Goal: Find specific page/section: Find specific page/section

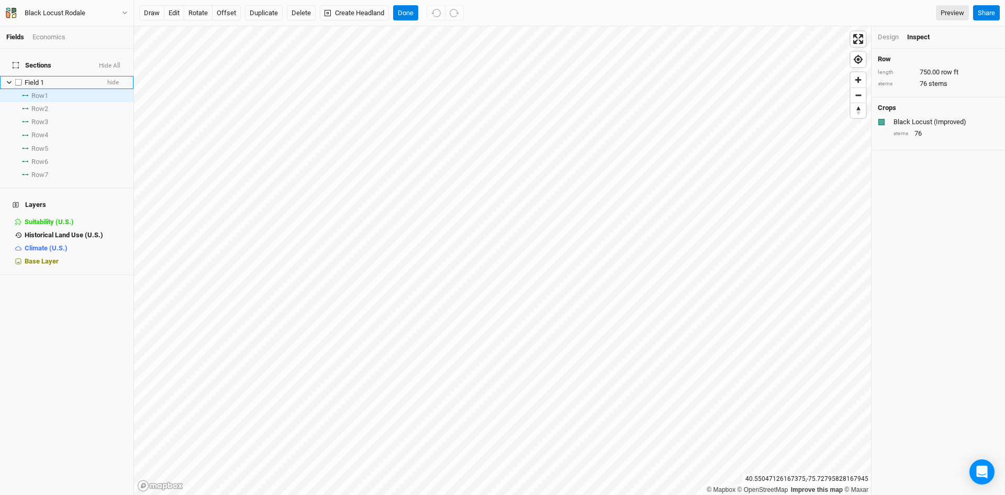
click at [12, 76] on label at bounding box center [18, 82] width 13 height 13
click at [15, 79] on input "checkbox" at bounding box center [18, 82] width 7 height 7
checkbox input "true"
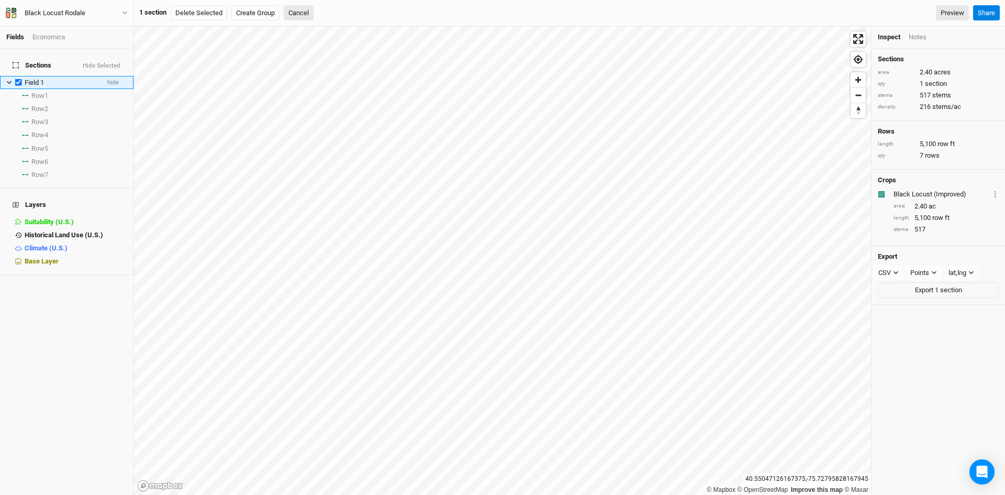
click at [8, 80] on icon at bounding box center [9, 83] width 6 height 6
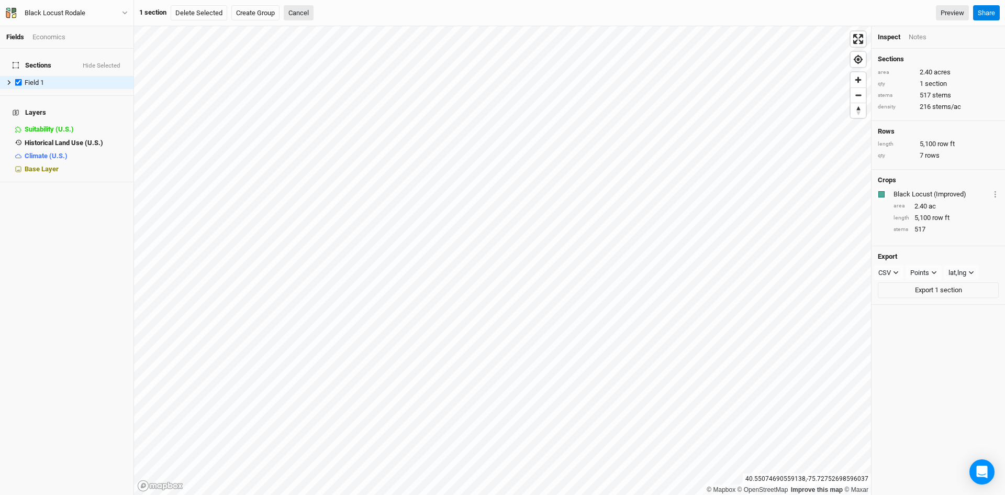
click at [38, 22] on div "Black Locust Rodale Back Project Settings User settings Imperial Metric Keyboar…" at bounding box center [67, 13] width 134 height 26
click at [18, 40] on link "Fields" at bounding box center [15, 37] width 18 height 8
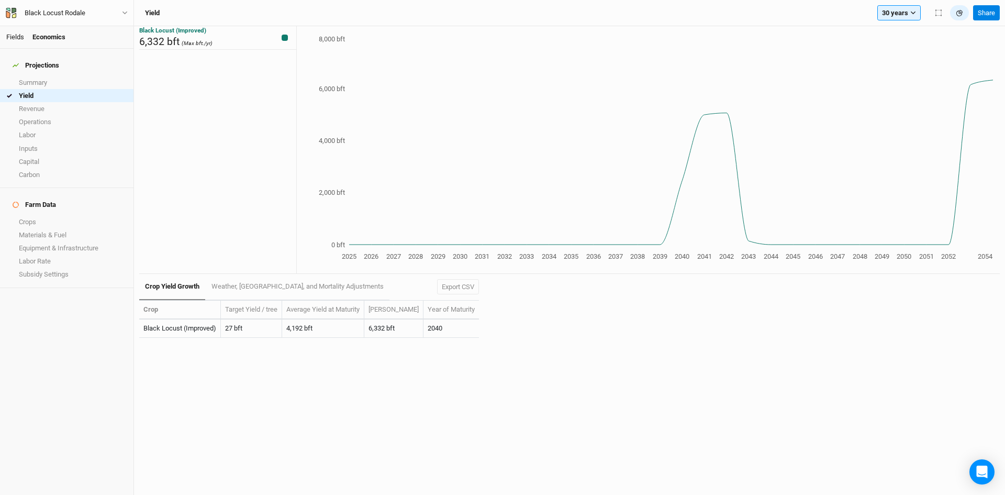
click at [16, 34] on link "Fields" at bounding box center [15, 37] width 18 height 8
